Goal: Find specific page/section: Find specific page/section

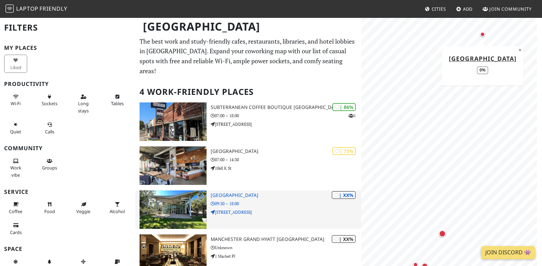
click at [272, 192] on h3 "[GEOGRAPHIC_DATA]" at bounding box center [286, 195] width 150 height 6
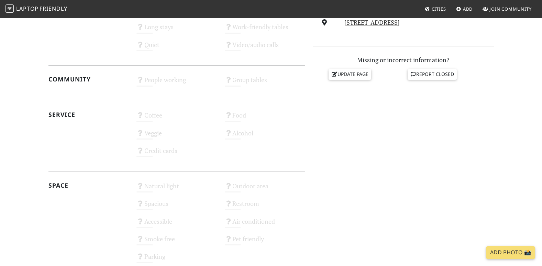
scroll to position [246, 0]
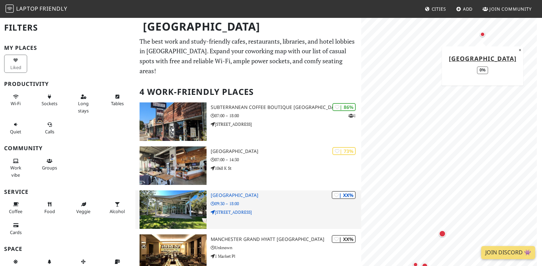
scroll to position [46, 0]
